Goal: Task Accomplishment & Management: Manage account settings

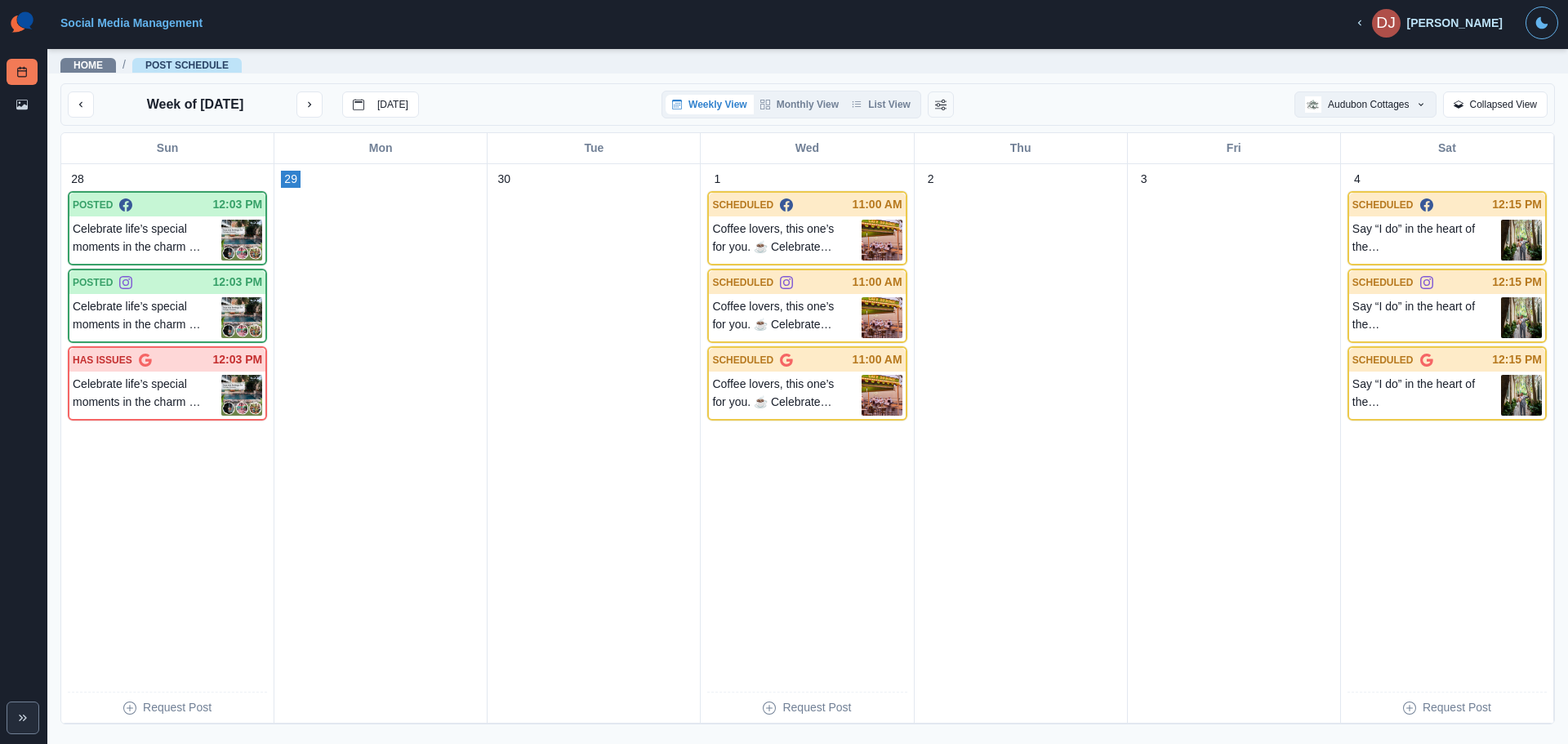
click at [1387, 109] on button "Audubon Cottages" at bounding box center [1365, 104] width 141 height 26
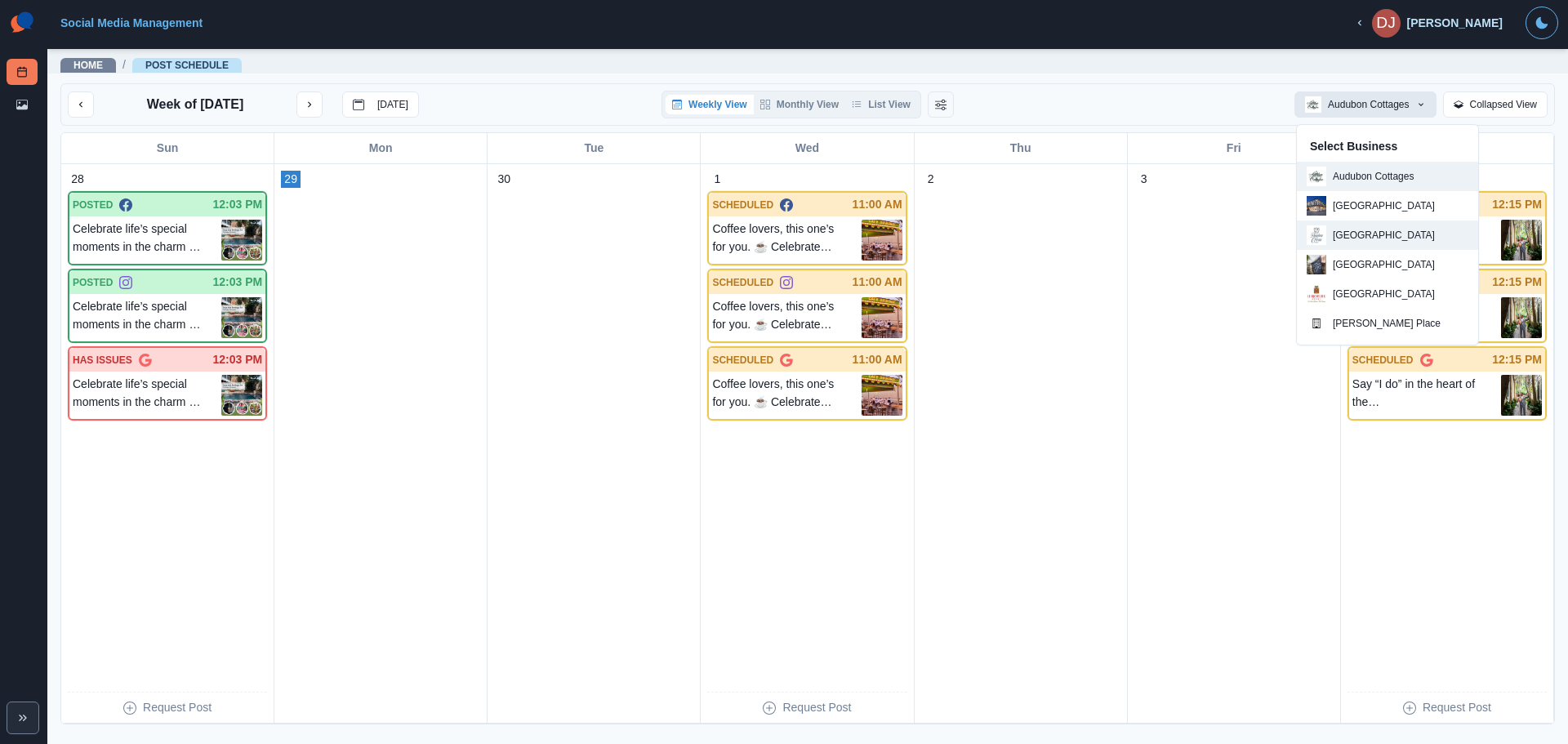
click at [1363, 240] on p "[GEOGRAPHIC_DATA]" at bounding box center [1383, 235] width 102 height 15
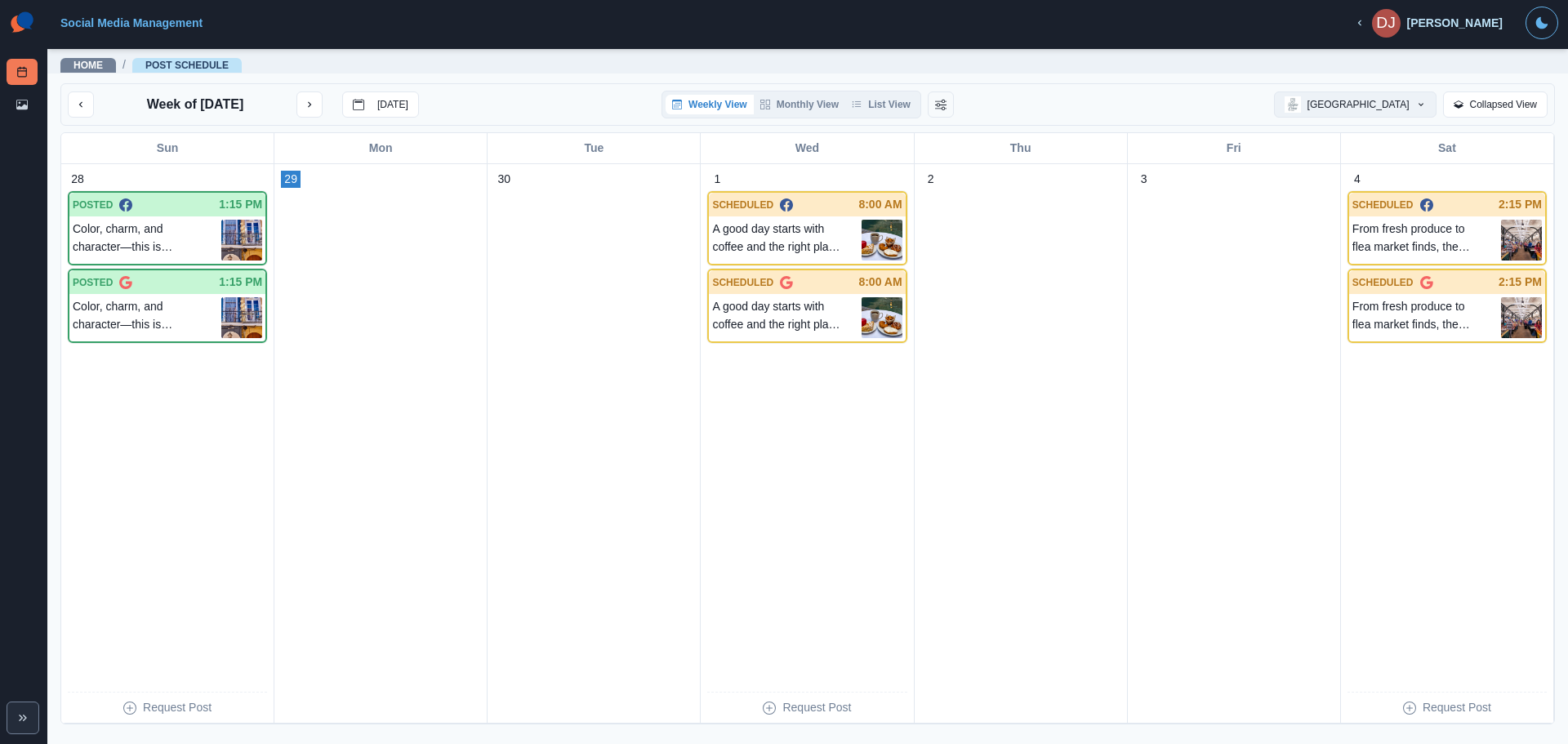
click at [1361, 101] on button "[GEOGRAPHIC_DATA]" at bounding box center [1355, 104] width 162 height 26
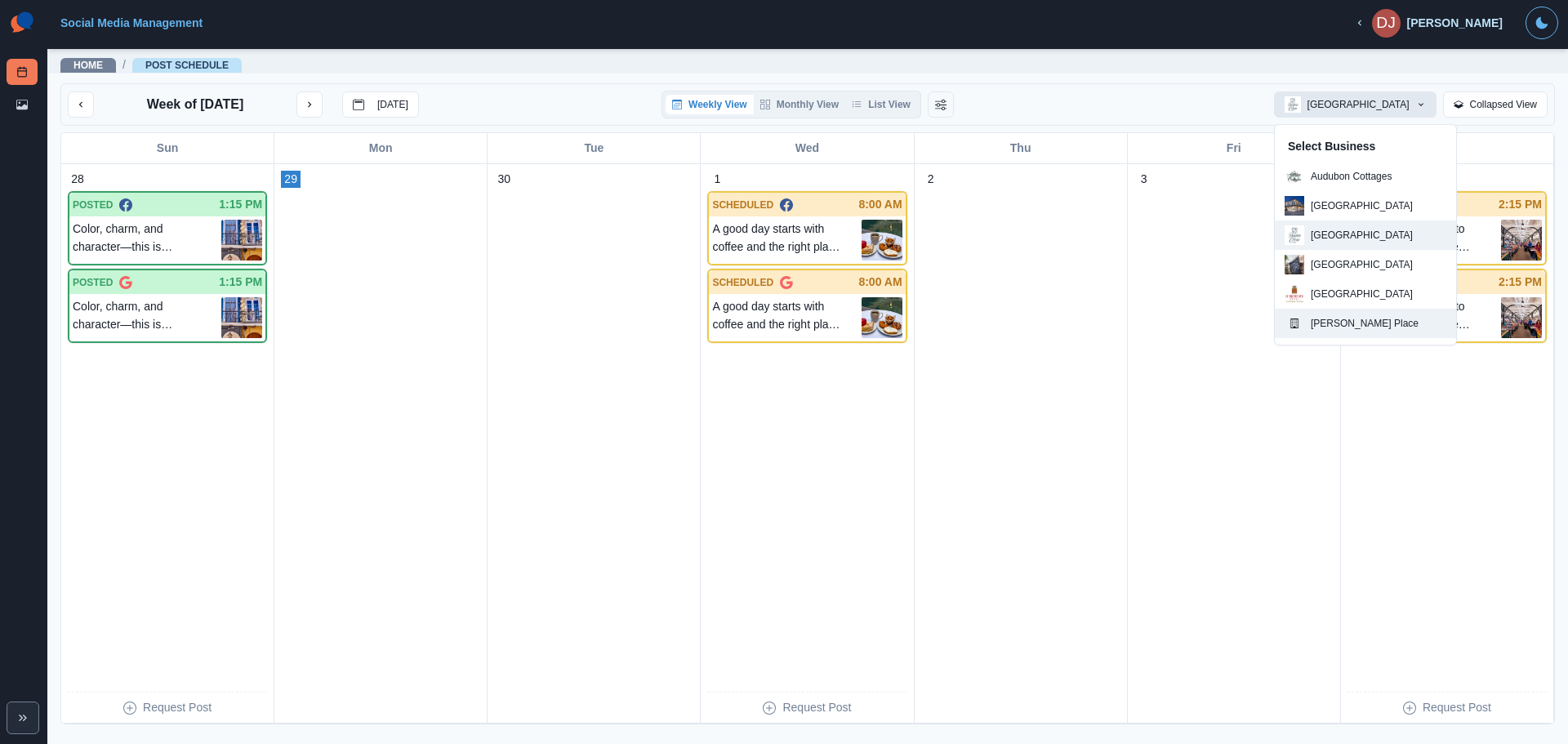
click at [1333, 320] on p "[PERSON_NAME] Place" at bounding box center [1364, 323] width 107 height 15
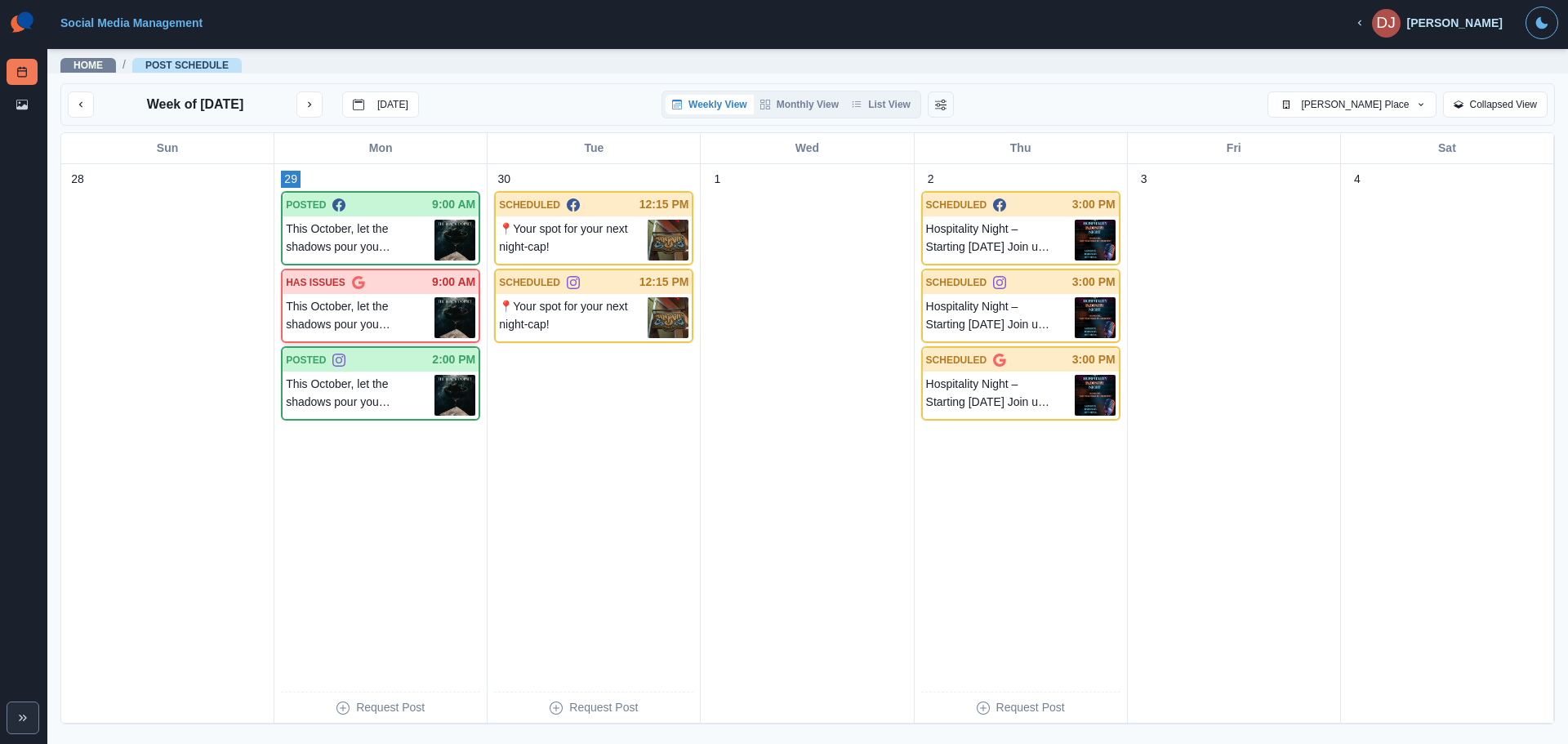
click at [314, 283] on p "HAS ISSUES" at bounding box center [315, 282] width 59 height 15
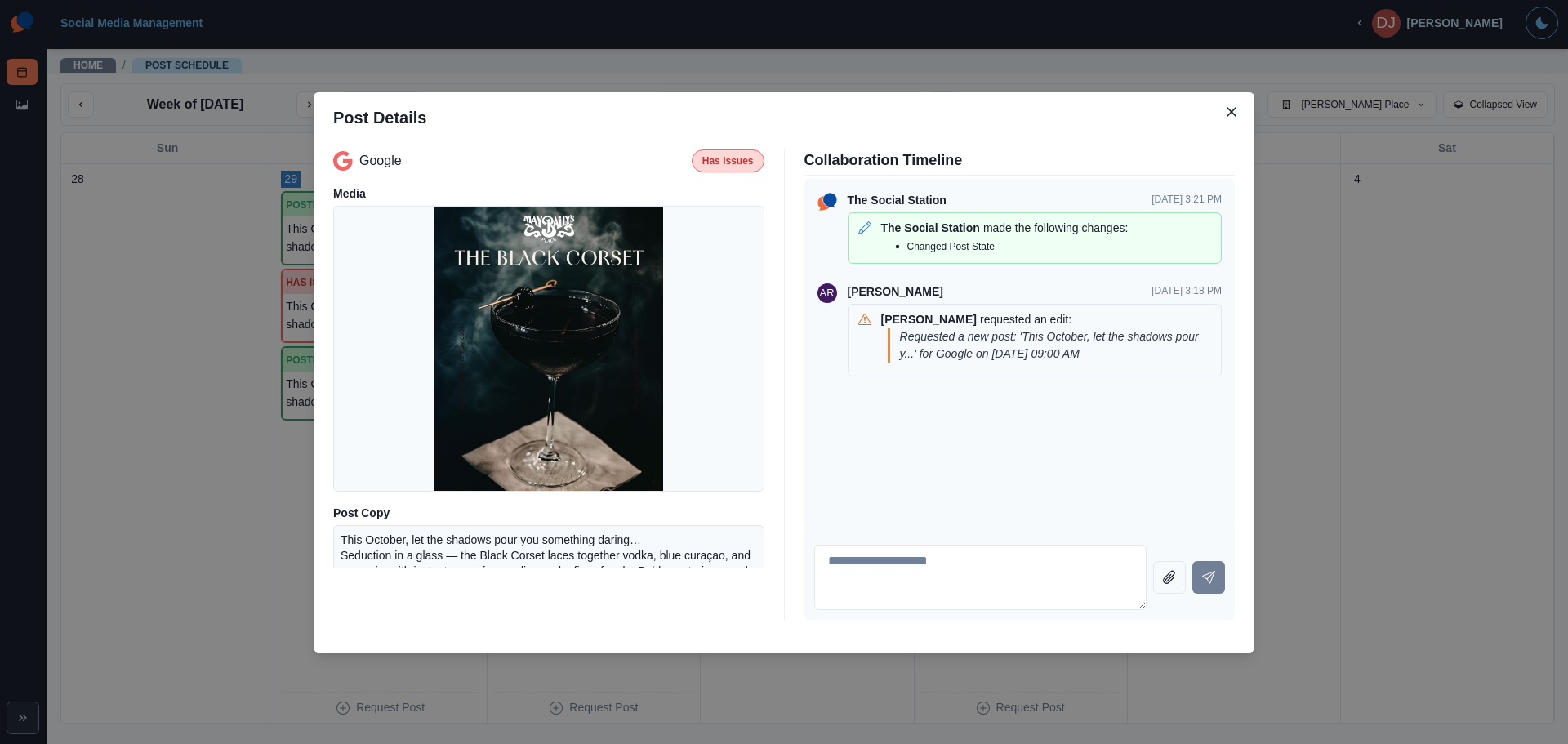
click at [717, 166] on p "Has Issues" at bounding box center [728, 161] width 52 height 15
click at [1236, 113] on button "Close" at bounding box center [1231, 112] width 26 height 26
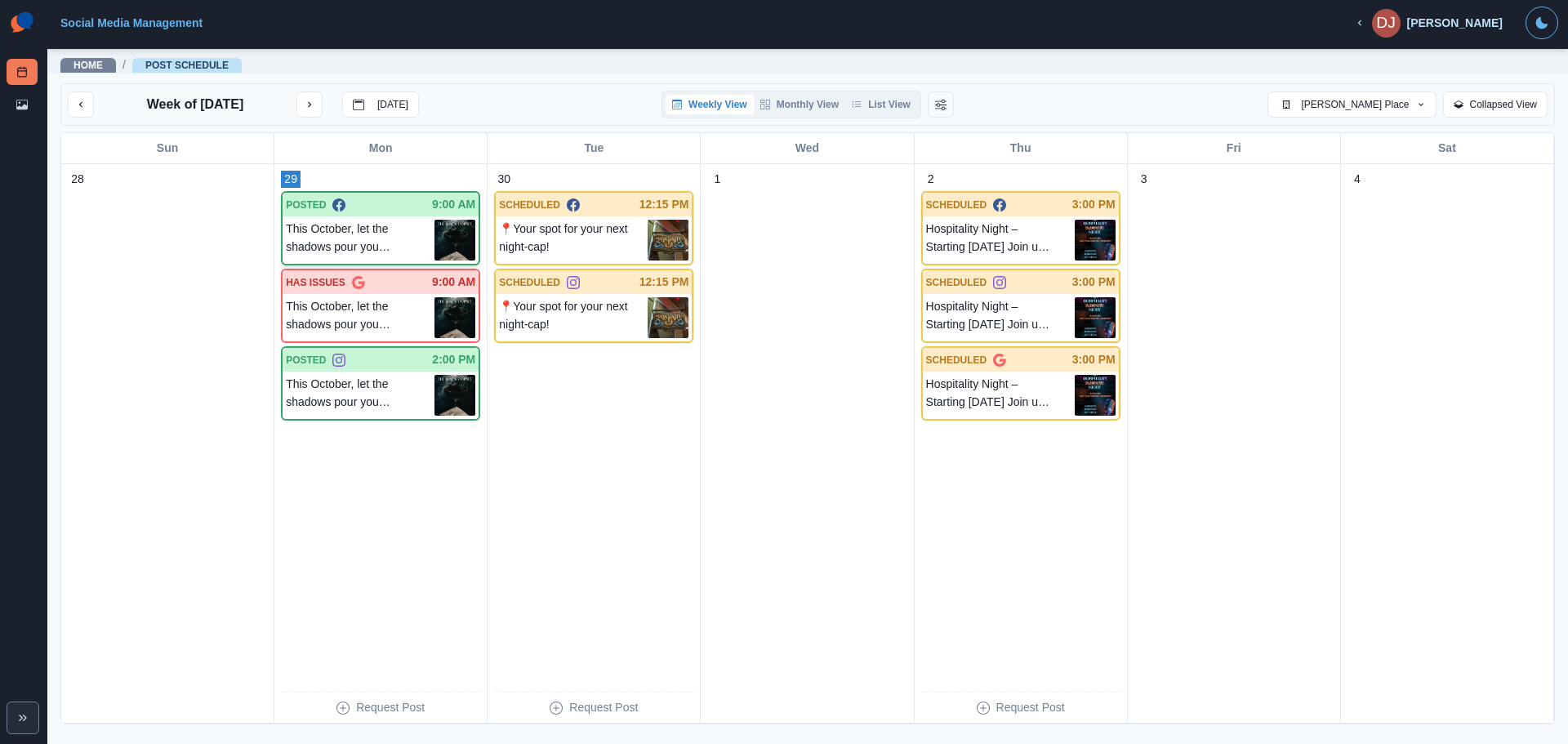
click at [418, 230] on p "This October, let the shadows pour you something daring… Seduction in a glass —…" at bounding box center [360, 241] width 149 height 41
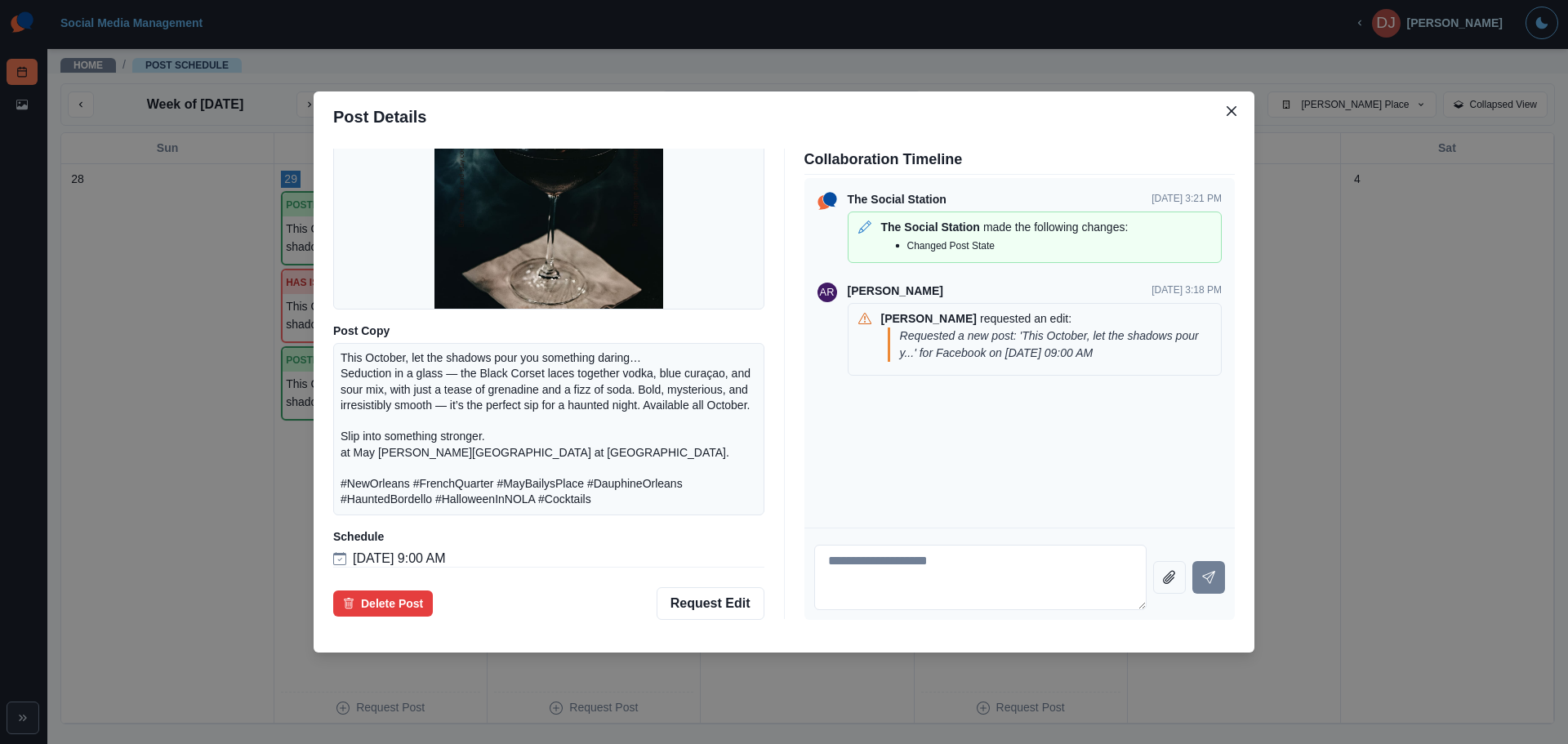
scroll to position [205, 0]
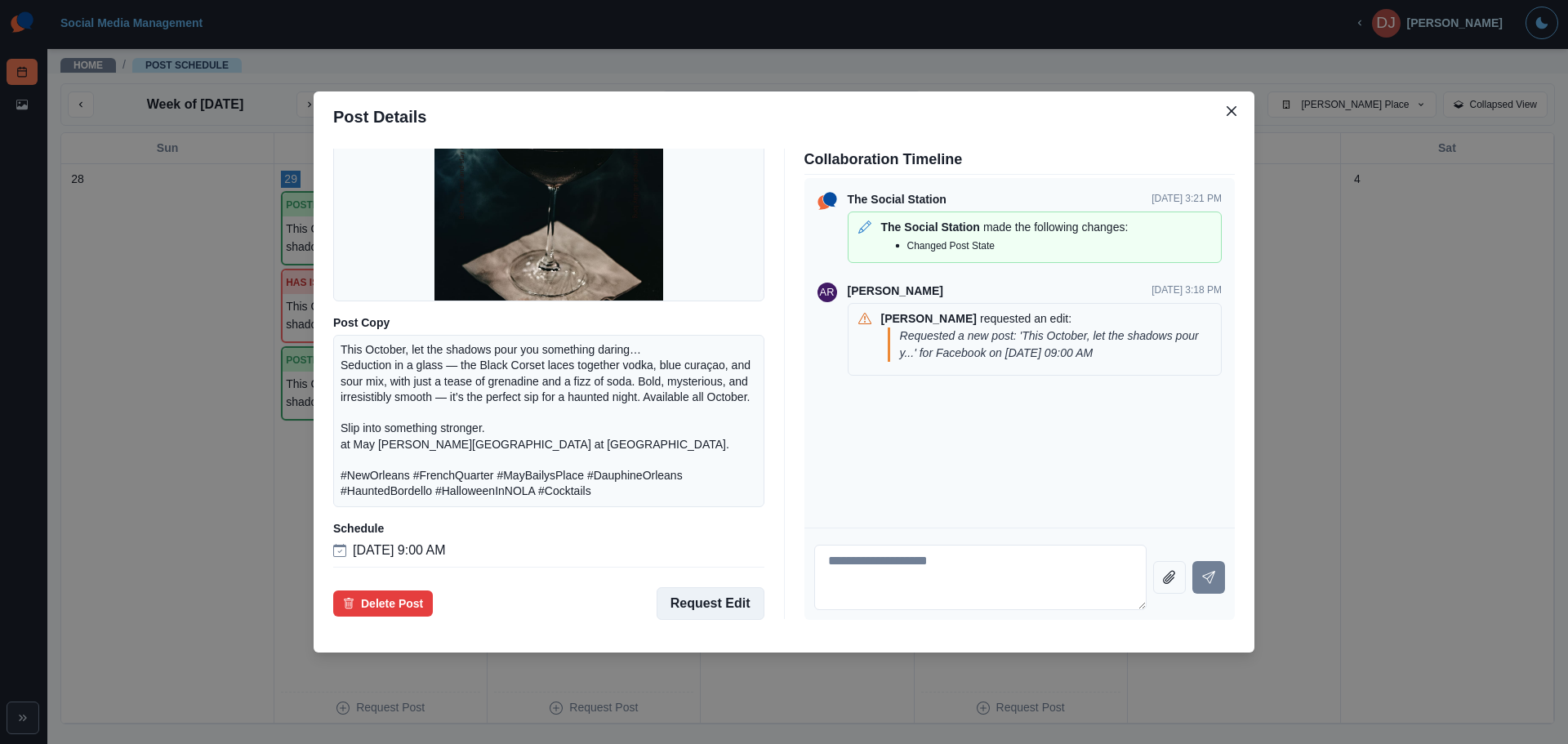
click at [702, 600] on button "Request Edit" at bounding box center [710, 603] width 107 height 33
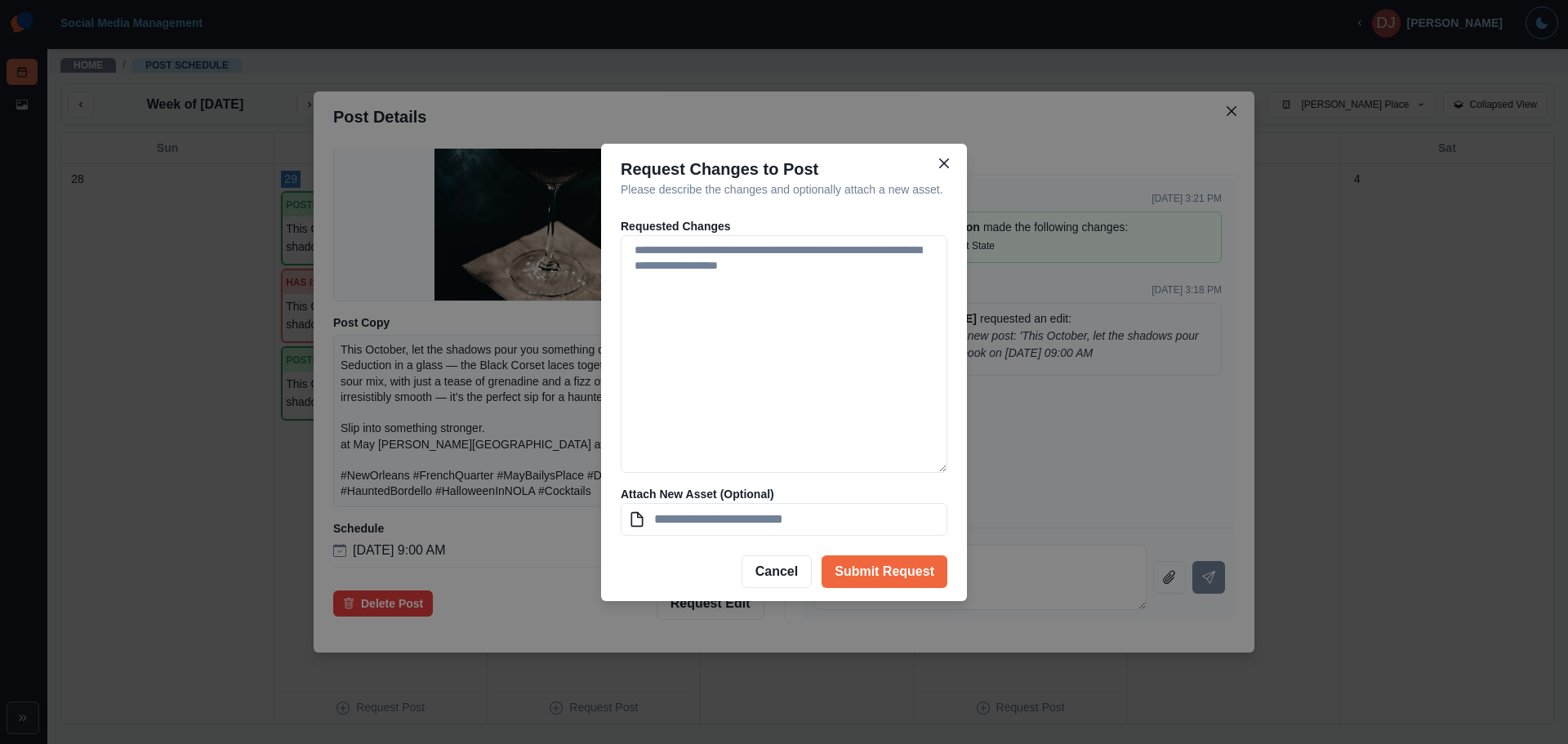
drag, startPoint x: 946, startPoint y: 380, endPoint x: 949, endPoint y: 552, distance: 172.0
click at [949, 552] on section "Request Changes to Post Please describe the changes and optionally attach a new…" at bounding box center [784, 372] width 366 height 457
click at [949, 154] on button "Close" at bounding box center [944, 163] width 26 height 26
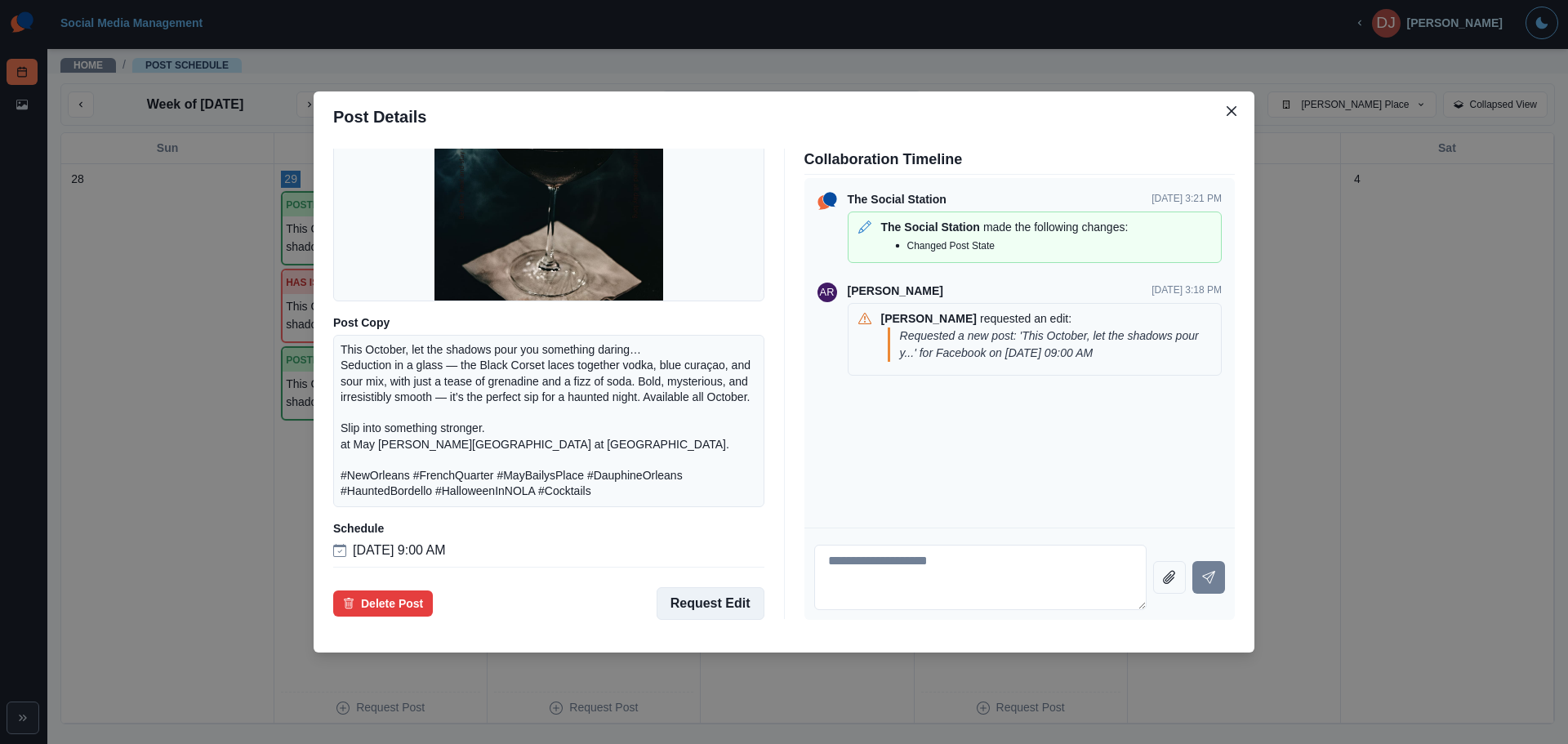
click at [686, 602] on button "Request Edit" at bounding box center [710, 603] width 107 height 33
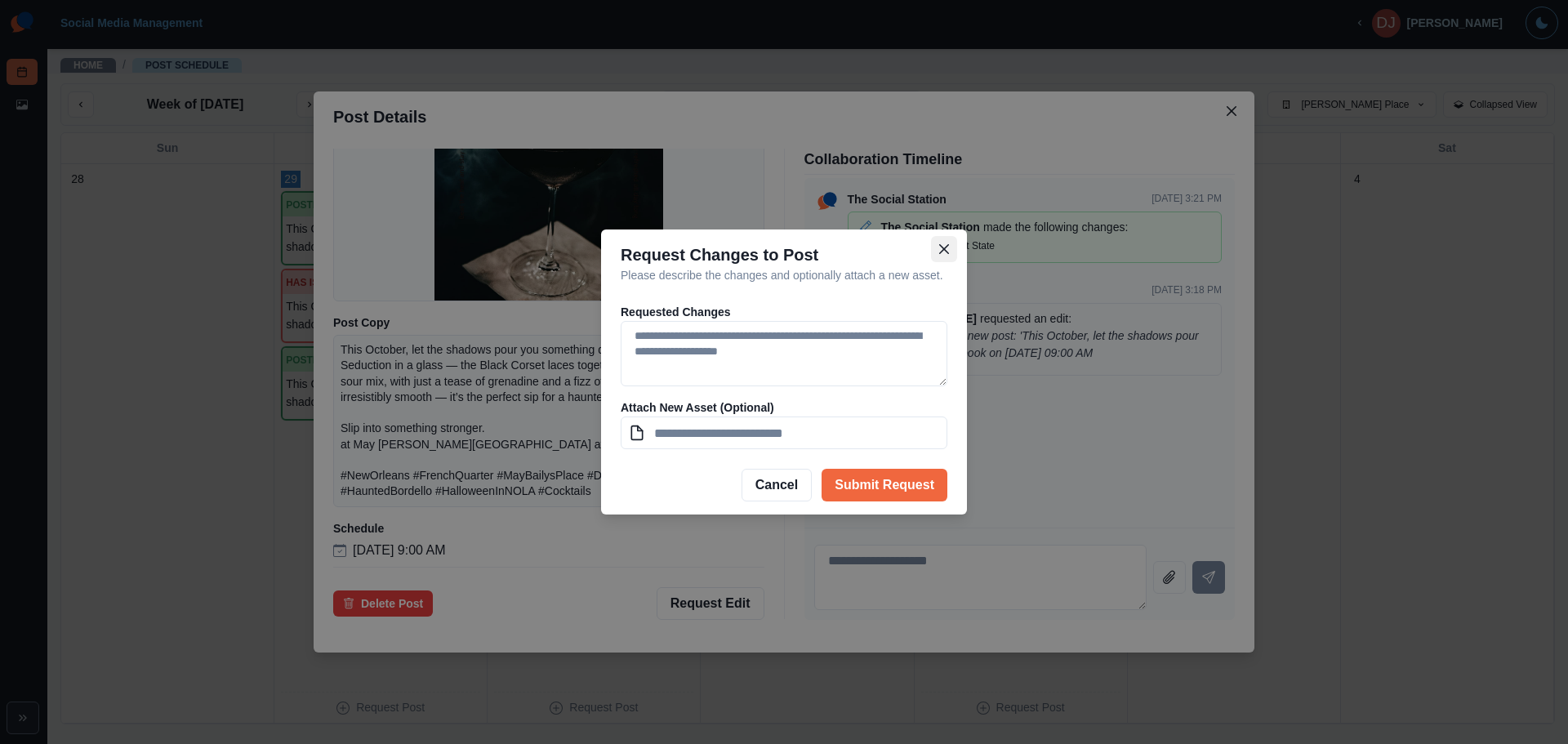
click at [945, 251] on icon "Close" at bounding box center [943, 248] width 9 height 9
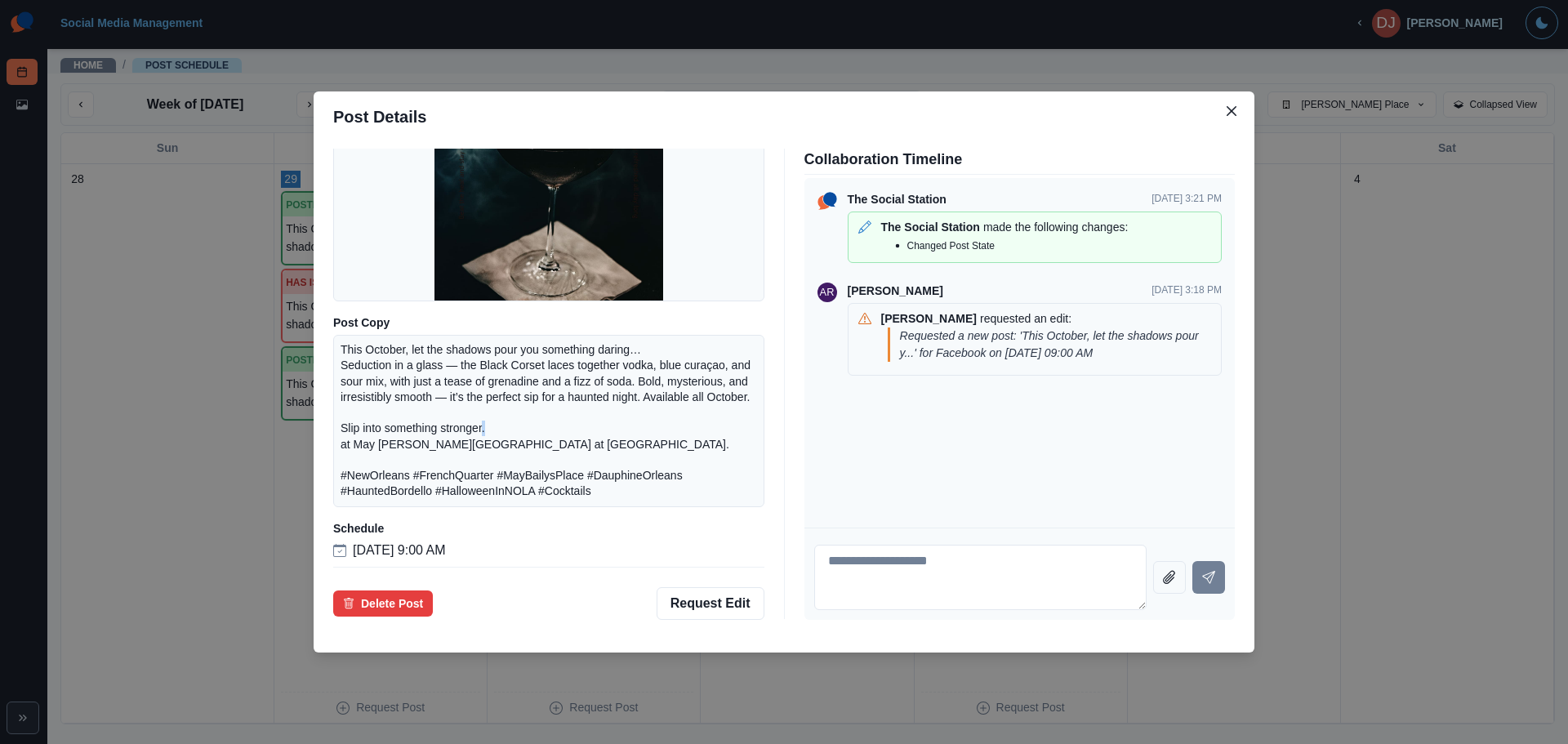
drag, startPoint x: 491, startPoint y: 431, endPoint x: 483, endPoint y: 432, distance: 8.1
click at [483, 432] on p "This October, let the shadows pour you something daring… Seduction in a glass —…" at bounding box center [548, 420] width 417 height 157
click at [557, 456] on p "This October, let the shadows pour you something daring… Seduction in a glass —…" at bounding box center [548, 420] width 417 height 157
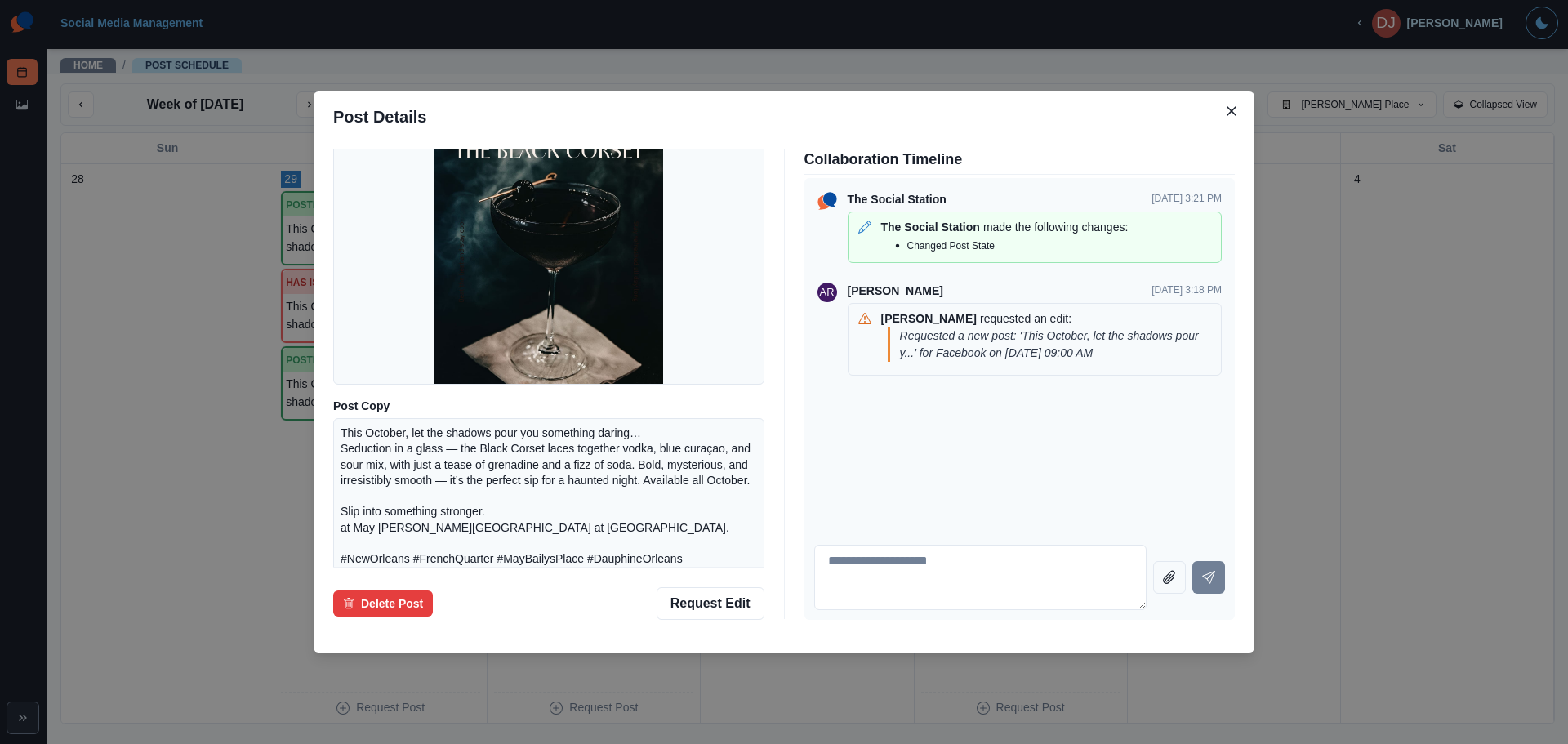
scroll to position [0, 0]
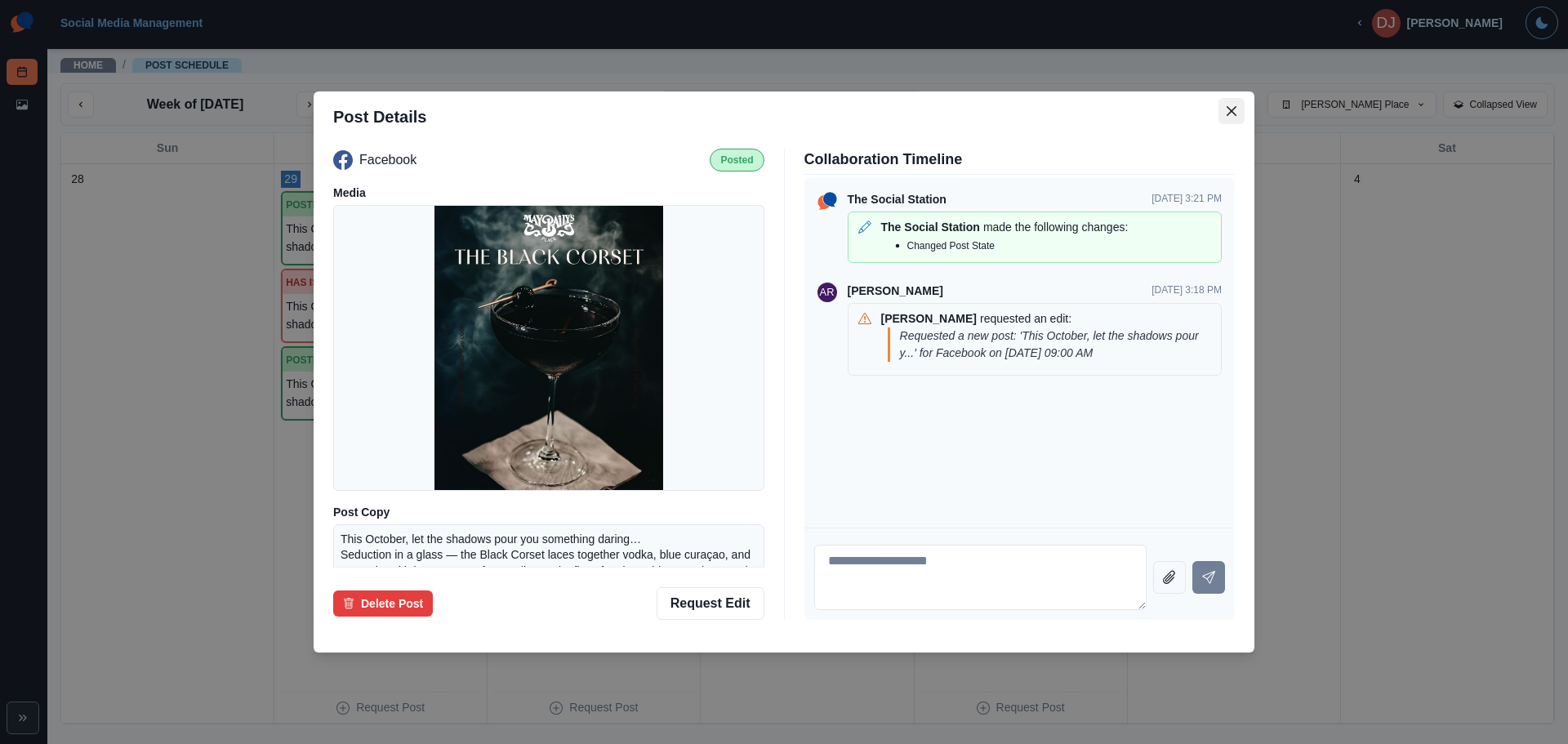
click at [1221, 113] on button "Close" at bounding box center [1231, 111] width 26 height 26
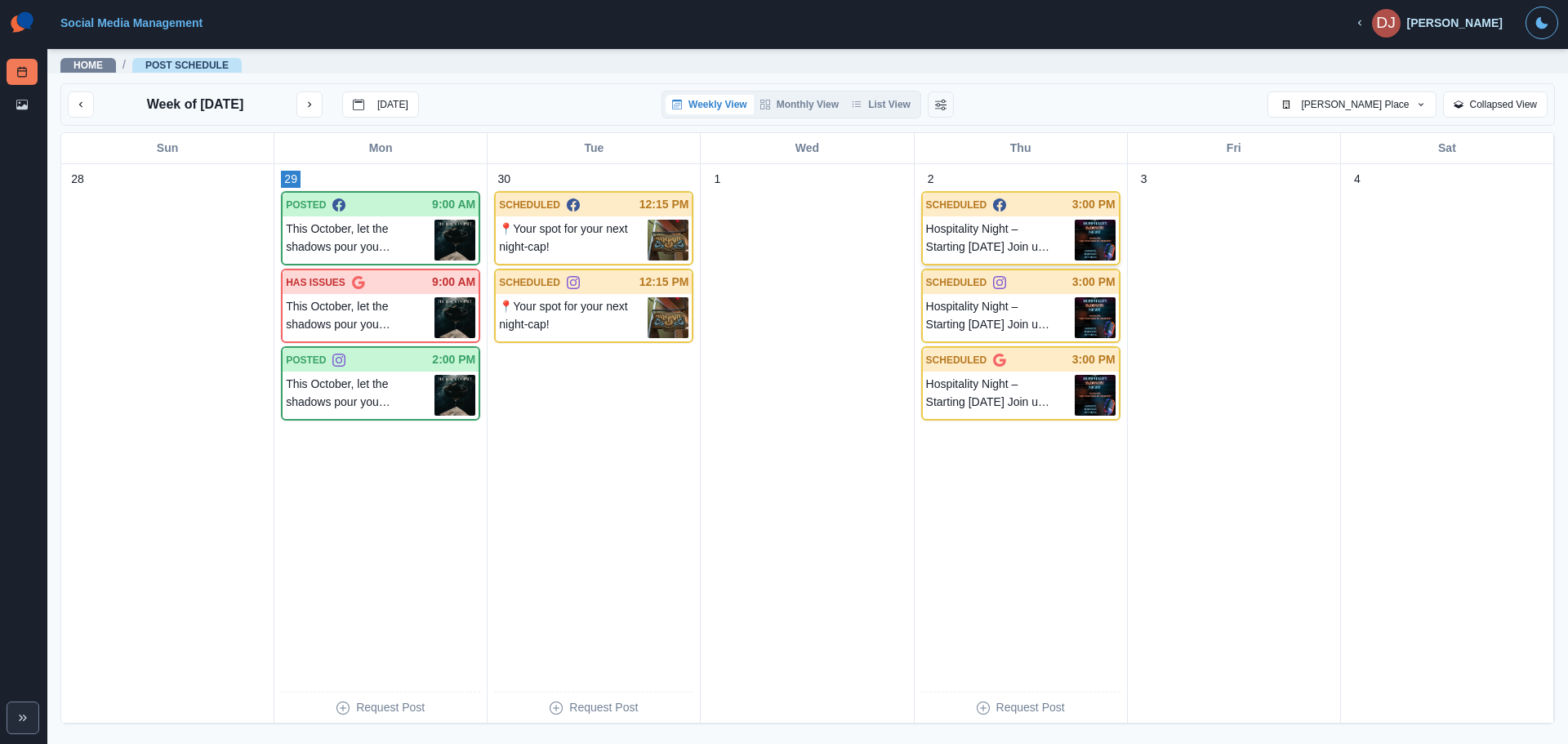
click at [959, 245] on p "Hospitality Night – Starting [DATE] Join us every [DATE] for a night made just …" at bounding box center [1000, 241] width 149 height 41
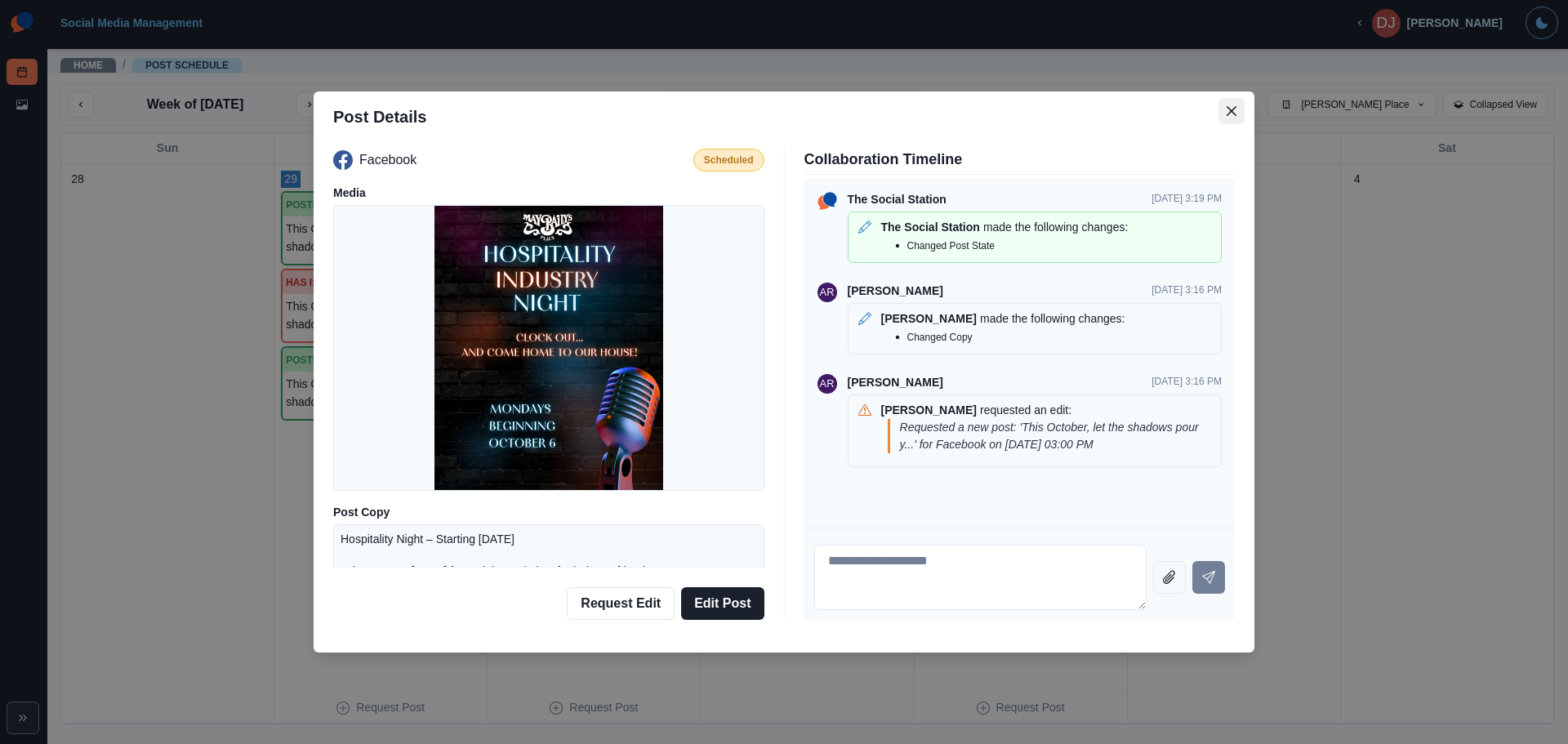
click at [1235, 105] on button "Close" at bounding box center [1231, 111] width 26 height 26
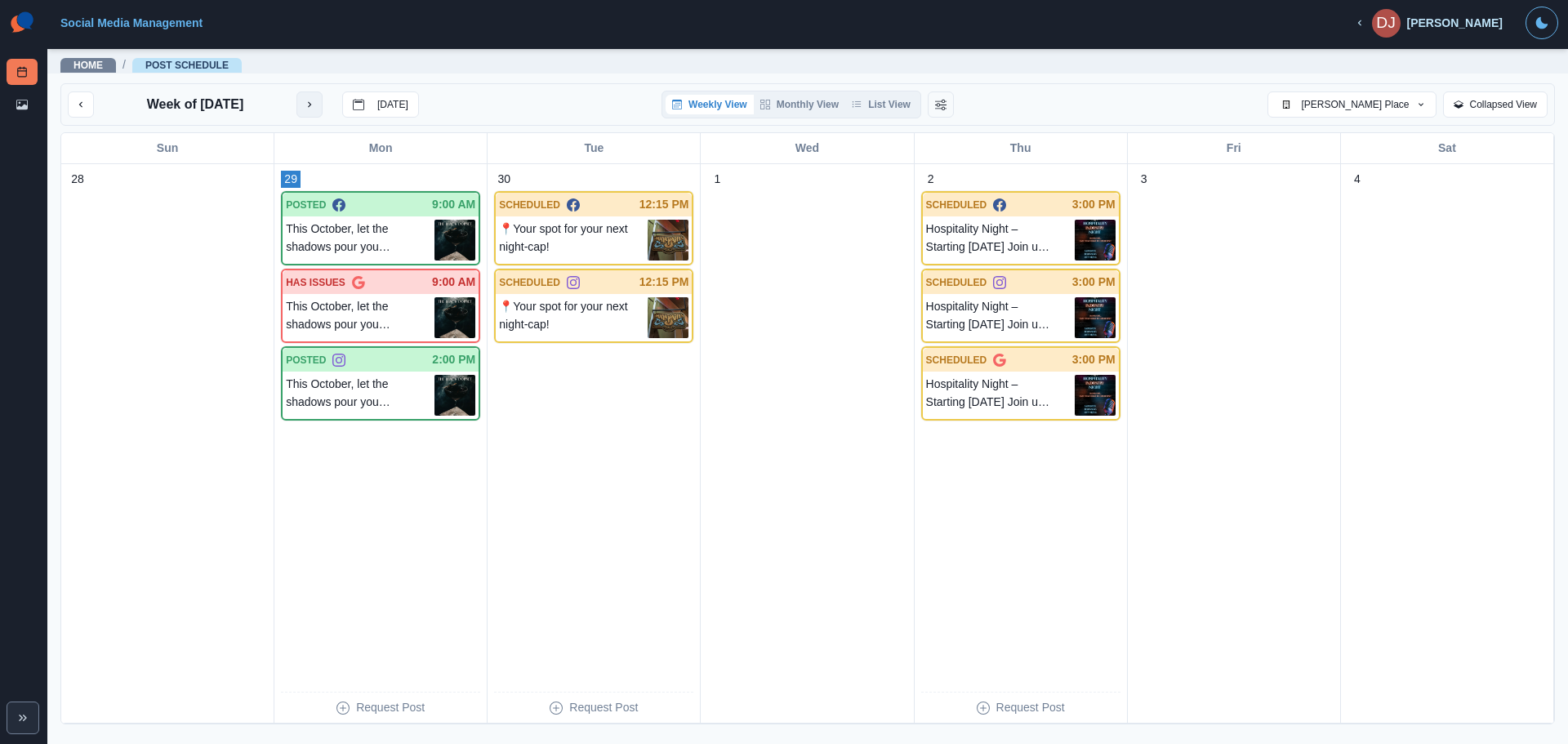
click at [310, 106] on button "next month" at bounding box center [309, 104] width 26 height 26
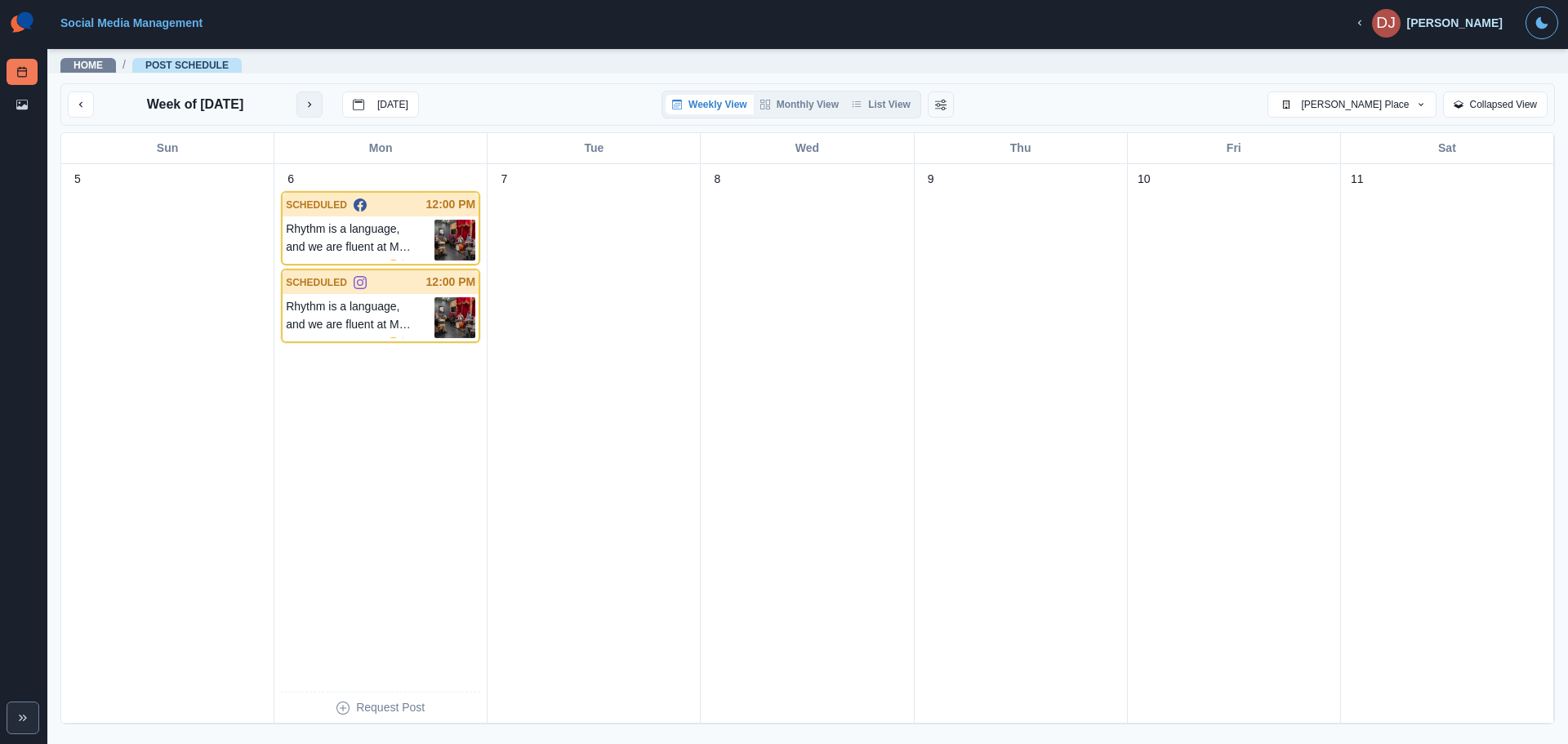
click at [310, 106] on icon "next month" at bounding box center [309, 105] width 3 height 6
